Goal: Transaction & Acquisition: Download file/media

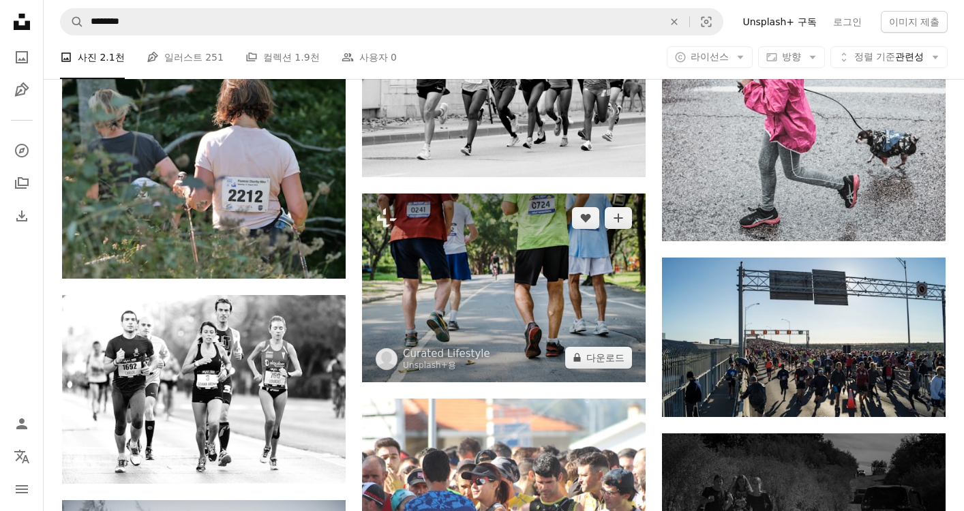
scroll to position [4756, 0]
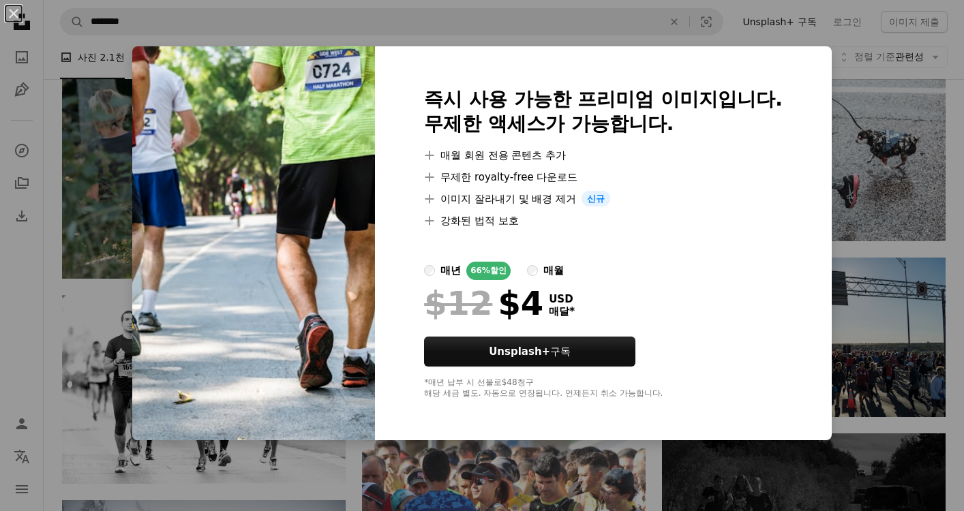
click at [955, 192] on div "An X shape 즉시 사용 가능한 프리미엄 이미지입니다. 무제한 액세스가 가능합니다. A plus sign 매월 회원 전용 콘텐츠 추가 A…" at bounding box center [482, 255] width 964 height 511
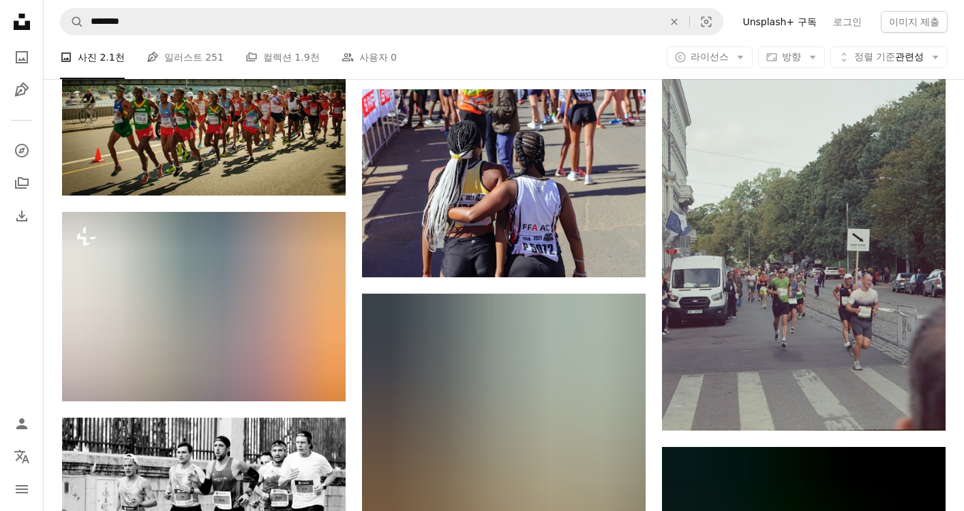
scroll to position [6597, 0]
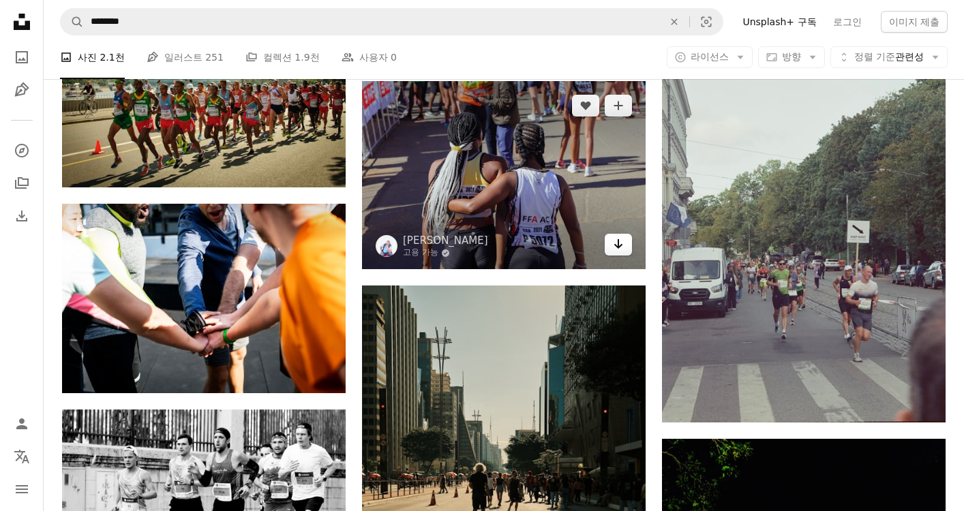
click at [627, 254] on link "Arrow pointing down" at bounding box center [618, 245] width 27 height 22
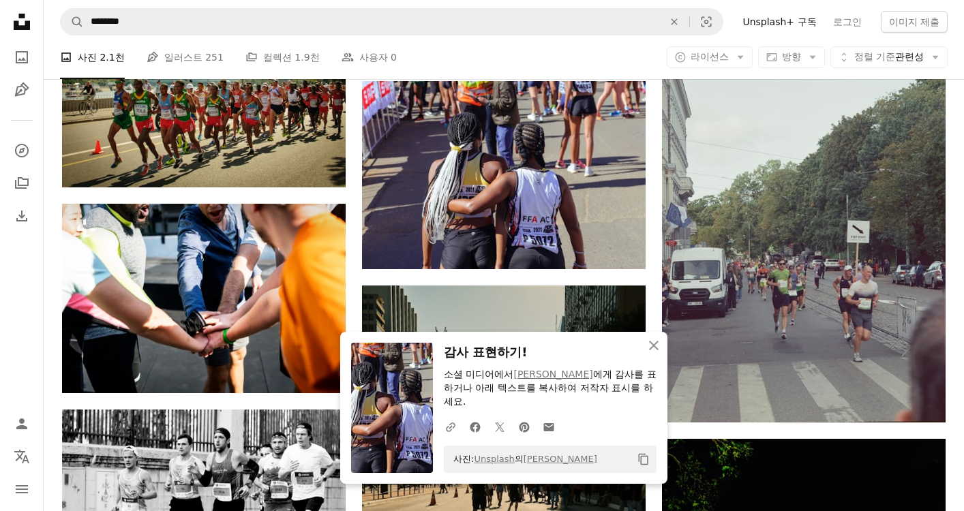
click at [522, 62] on div "A photo 사진 2.1천 Pen Tool 일러스트 251 A stack of folders 컬렉션 1.9천 People 사용자 0 A co…" at bounding box center [504, 57] width 888 height 44
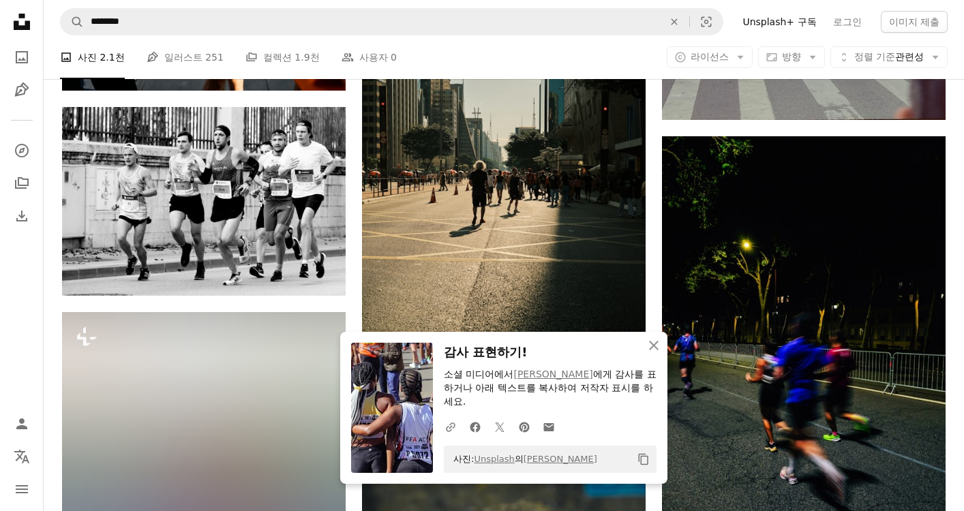
scroll to position [6904, 0]
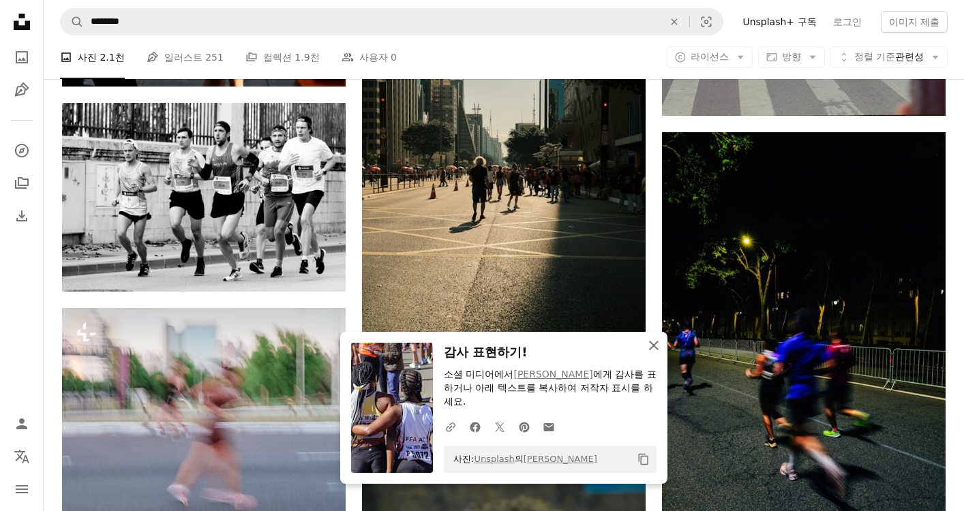
click at [657, 346] on icon "An X shape" at bounding box center [654, 346] width 16 height 16
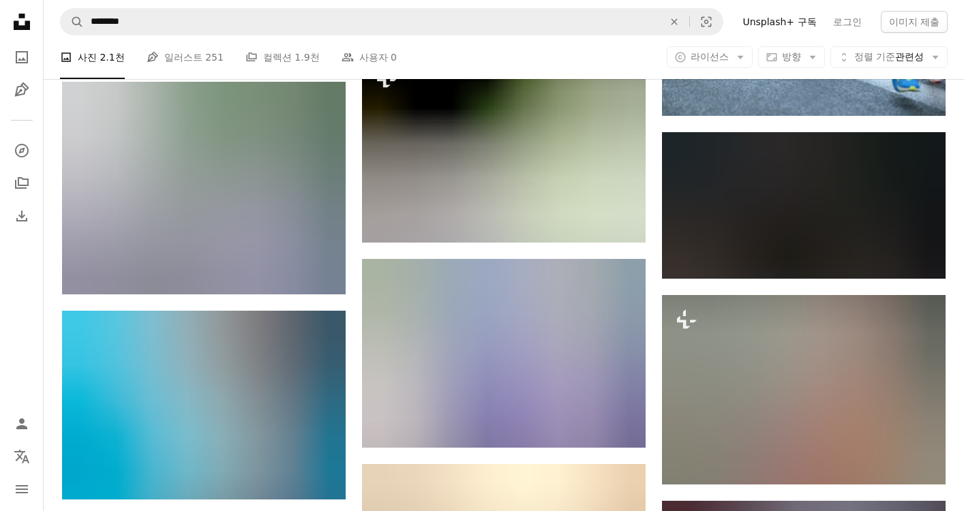
scroll to position [8618, 0]
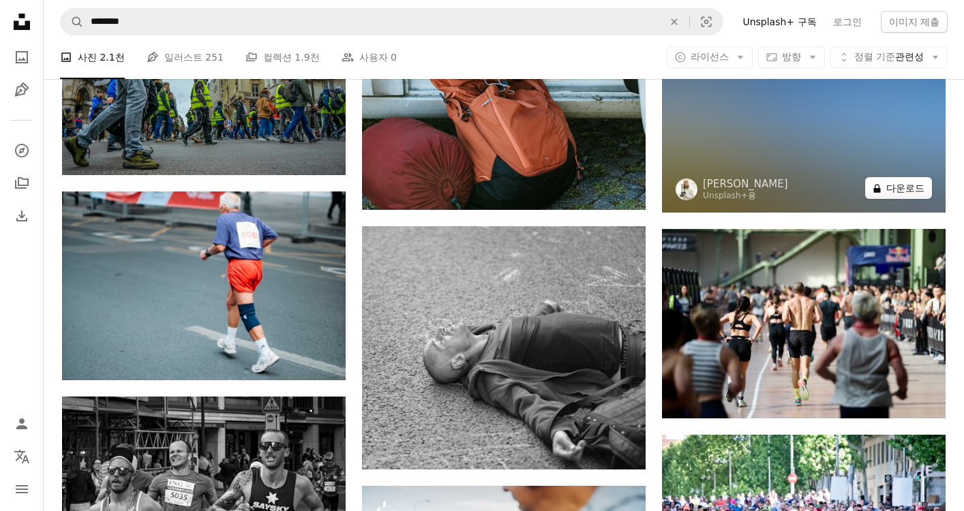
scroll to position [15585, 0]
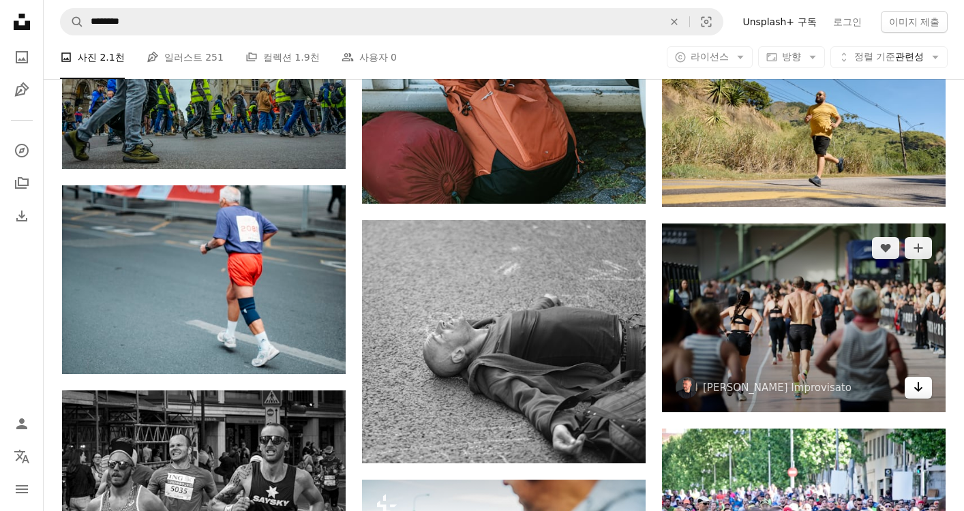
click at [923, 391] on icon "Arrow pointing down" at bounding box center [918, 387] width 11 height 16
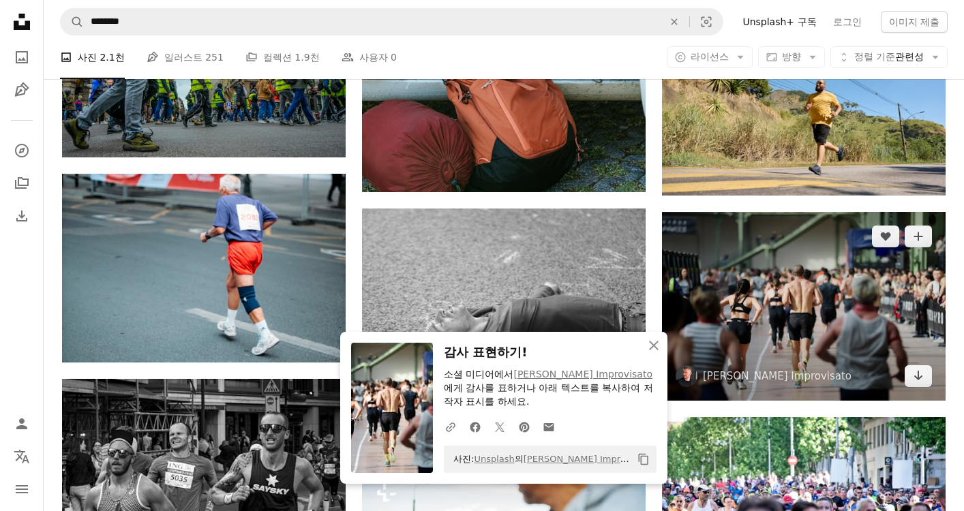
scroll to position [15597, 0]
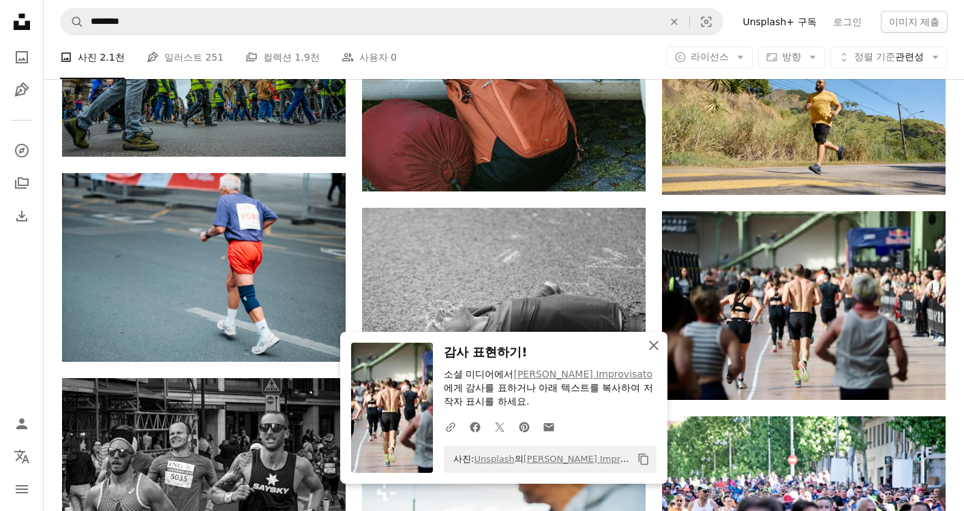
click at [661, 352] on icon "An X shape" at bounding box center [654, 346] width 16 height 16
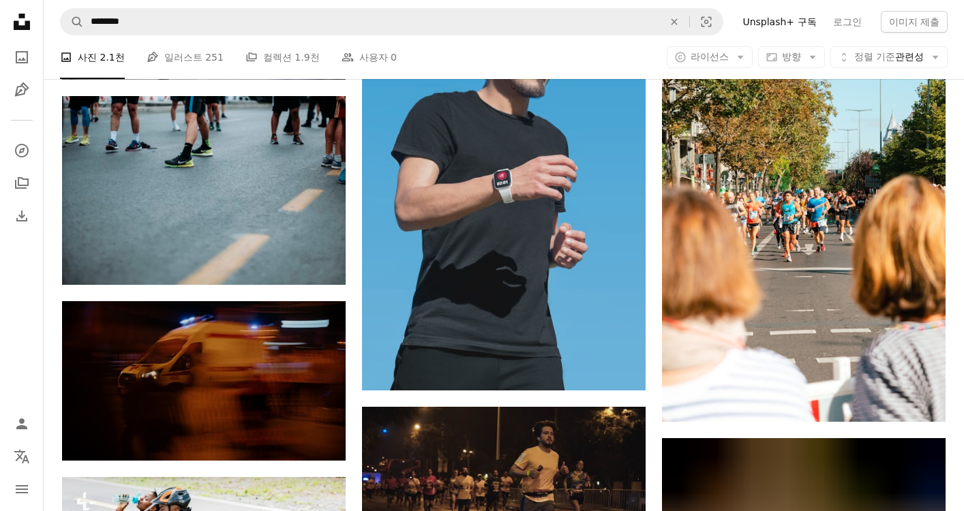
scroll to position [27269, 0]
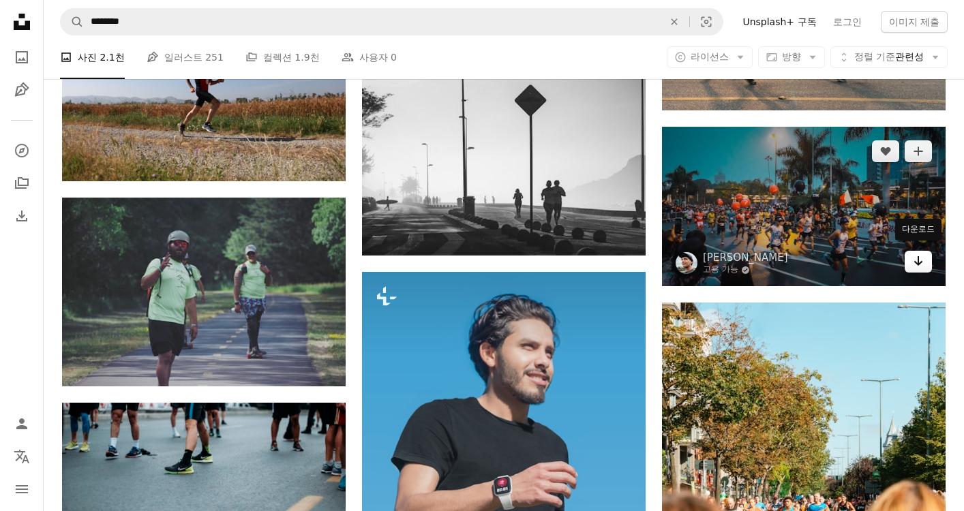
click at [925, 260] on link "Arrow pointing down" at bounding box center [918, 262] width 27 height 22
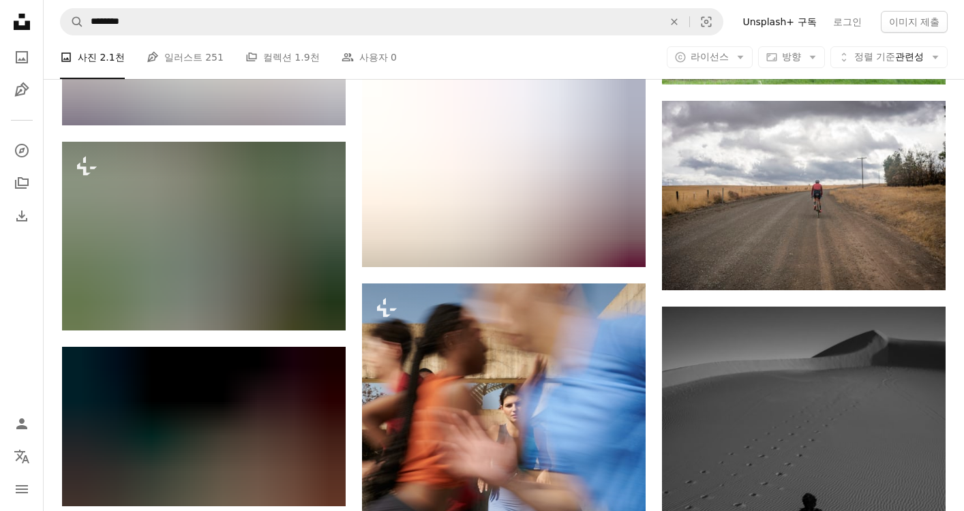
scroll to position [28521, 0]
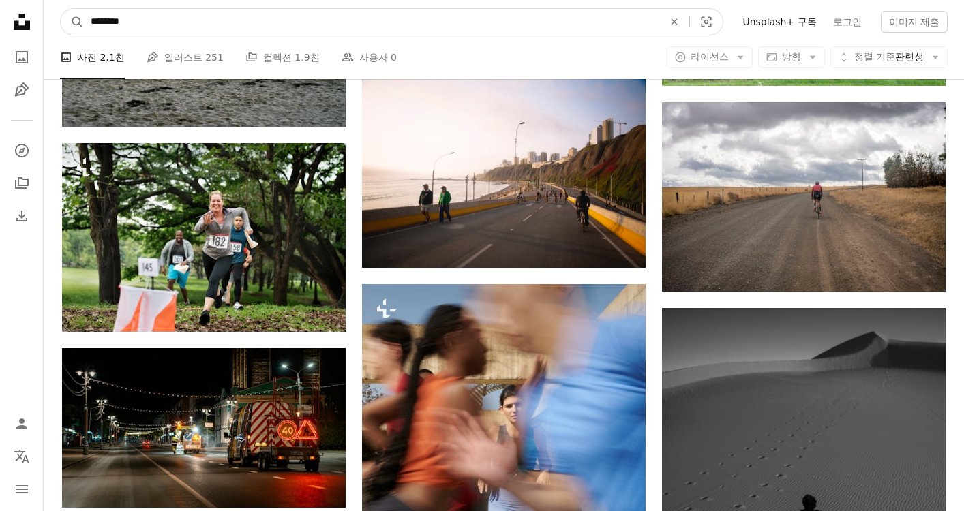
drag, startPoint x: 203, startPoint y: 30, endPoint x: 13, endPoint y: 30, distance: 190.2
type input "****"
click at [61, 9] on button "A magnifying glass" at bounding box center [72, 22] width 23 height 26
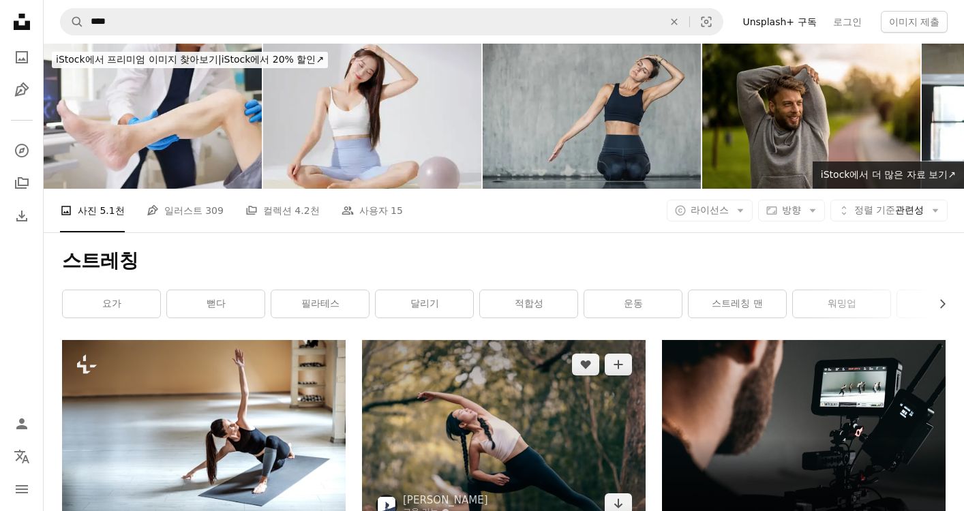
scroll to position [153, 0]
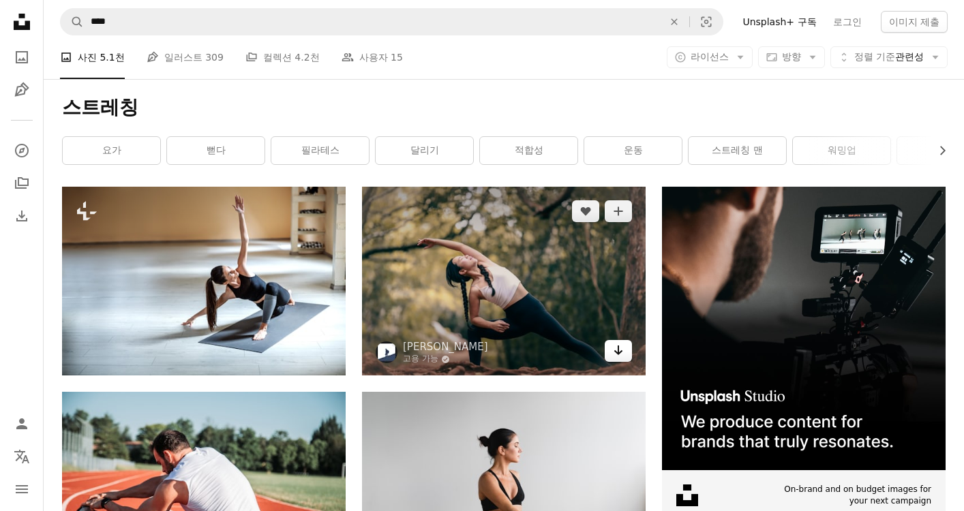
click at [616, 350] on icon "Arrow pointing down" at bounding box center [618, 350] width 11 height 16
